Goal: Task Accomplishment & Management: Manage account settings

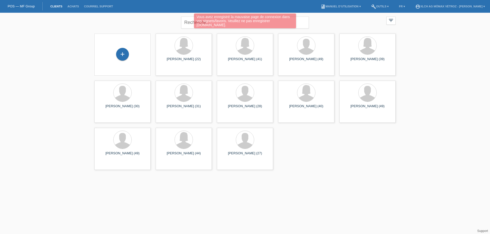
click at [323, 166] on div "+ [PERSON_NAME] (22) launch Afficher" at bounding box center [245, 102] width 306 height 142
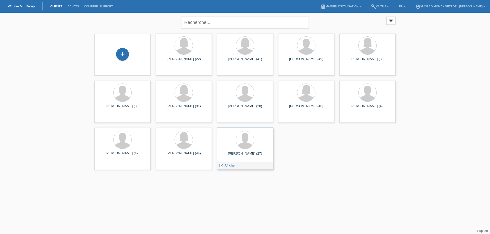
click at [247, 157] on div "[PERSON_NAME] (27)" at bounding box center [245, 156] width 48 height 8
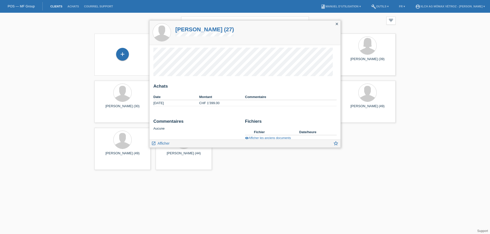
click at [336, 25] on icon "close" at bounding box center [337, 24] width 4 height 4
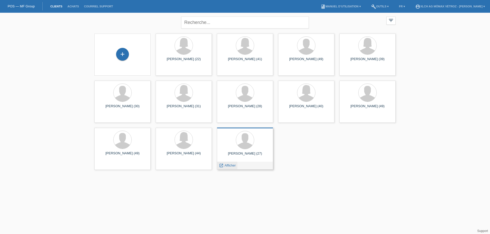
click at [221, 165] on icon "launch" at bounding box center [221, 165] width 5 height 5
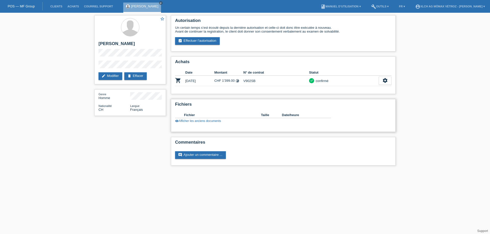
click at [191, 122] on link "visibility Afficher les anciens documents" at bounding box center [198, 121] width 46 height 4
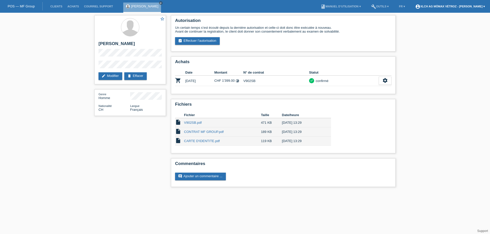
click at [459, 7] on link "account_circle XLCH AG Mömax Vétroz - [PERSON_NAME] ▾" at bounding box center [449, 6] width 75 height 3
click at [422, 31] on link "Déconnexion" at bounding box center [419, 33] width 19 height 4
